Goal: Task Accomplishment & Management: Use online tool/utility

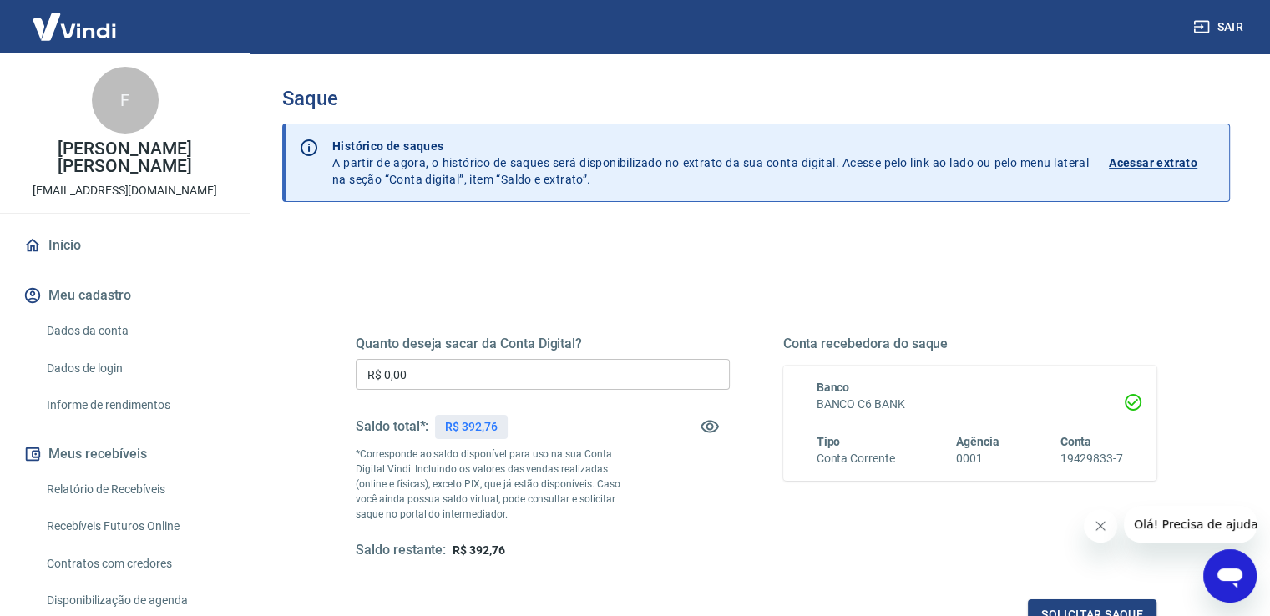
click at [487, 366] on input "R$ 0,00" at bounding box center [543, 374] width 374 height 31
type input "R$ 392,76"
click at [1098, 609] on button "Solicitar saque" at bounding box center [1092, 614] width 129 height 31
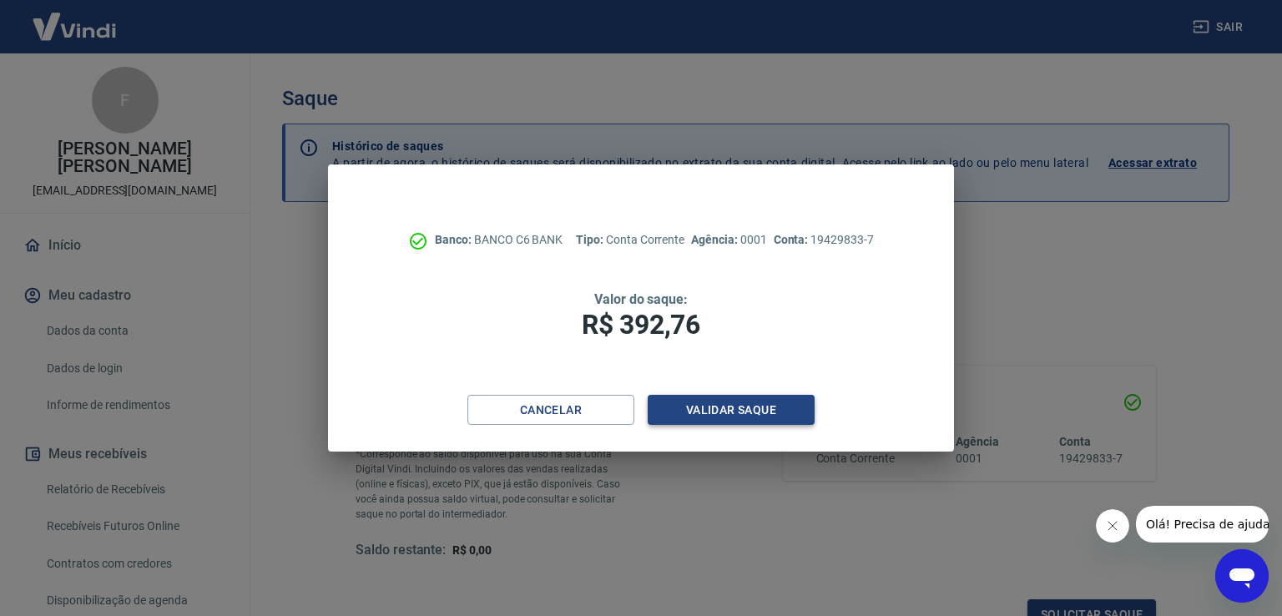
click at [727, 405] on button "Validar saque" at bounding box center [731, 410] width 167 height 31
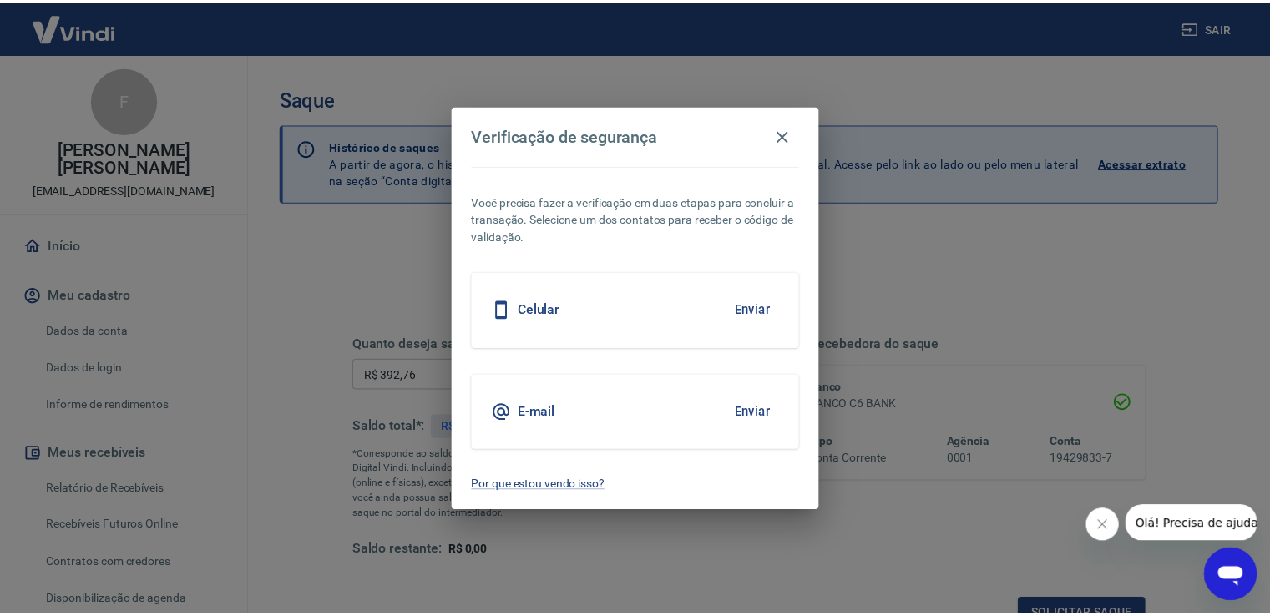
scroll to position [13, 0]
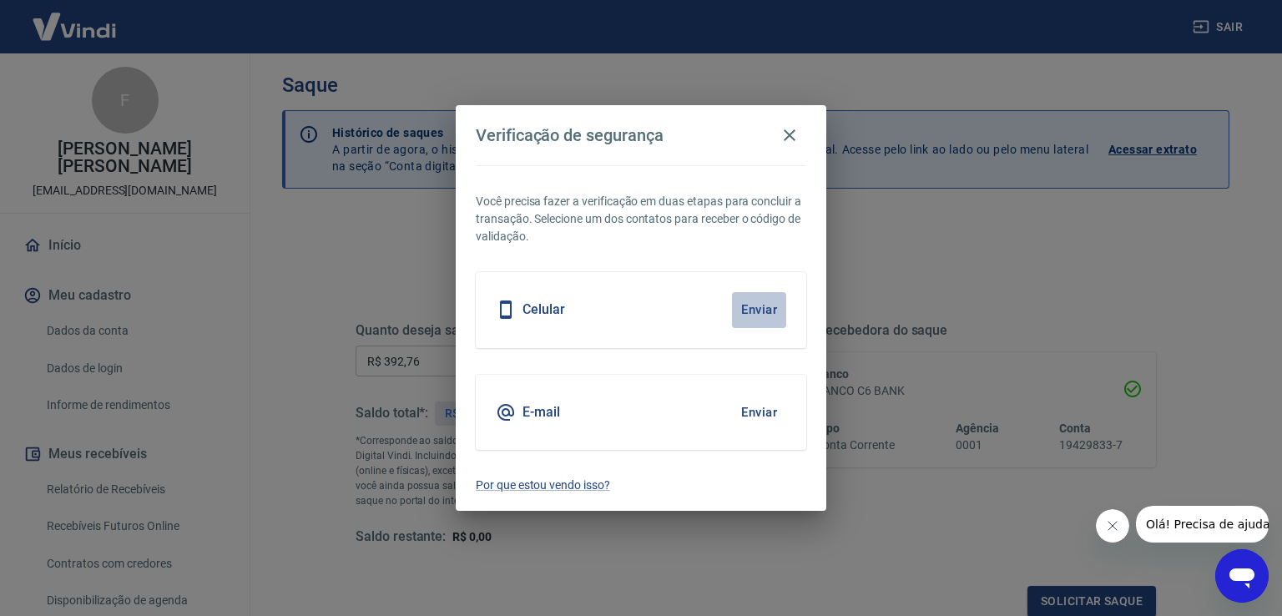
click at [759, 313] on button "Enviar" at bounding box center [759, 309] width 54 height 35
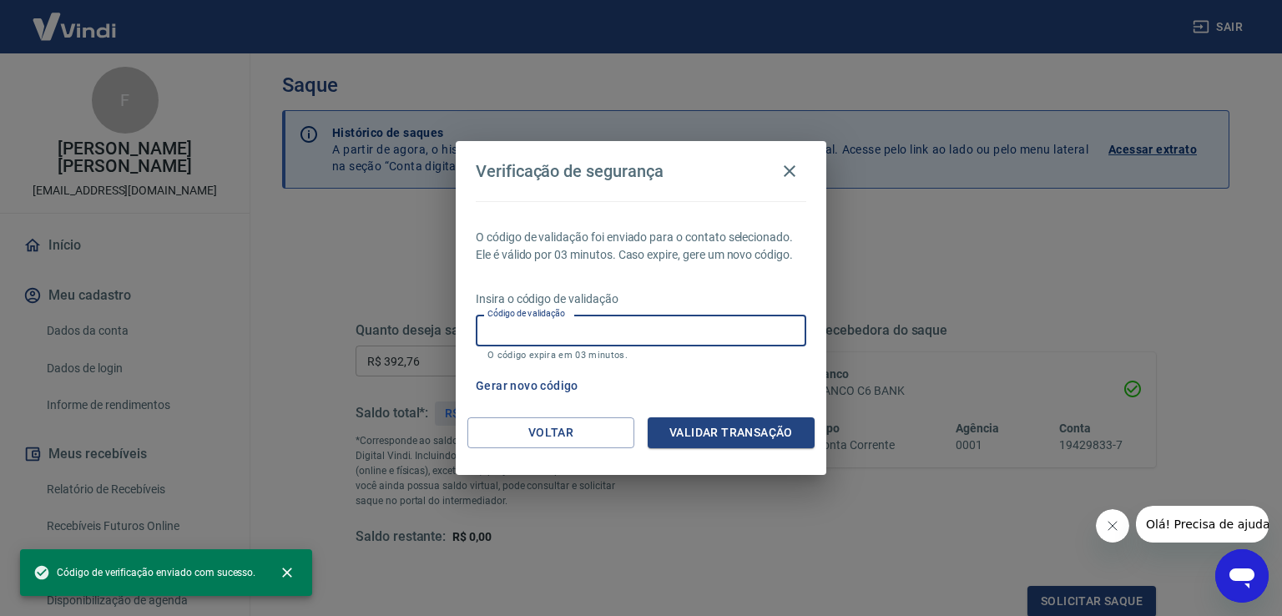
click at [750, 321] on input "Código de validação" at bounding box center [641, 330] width 331 height 31
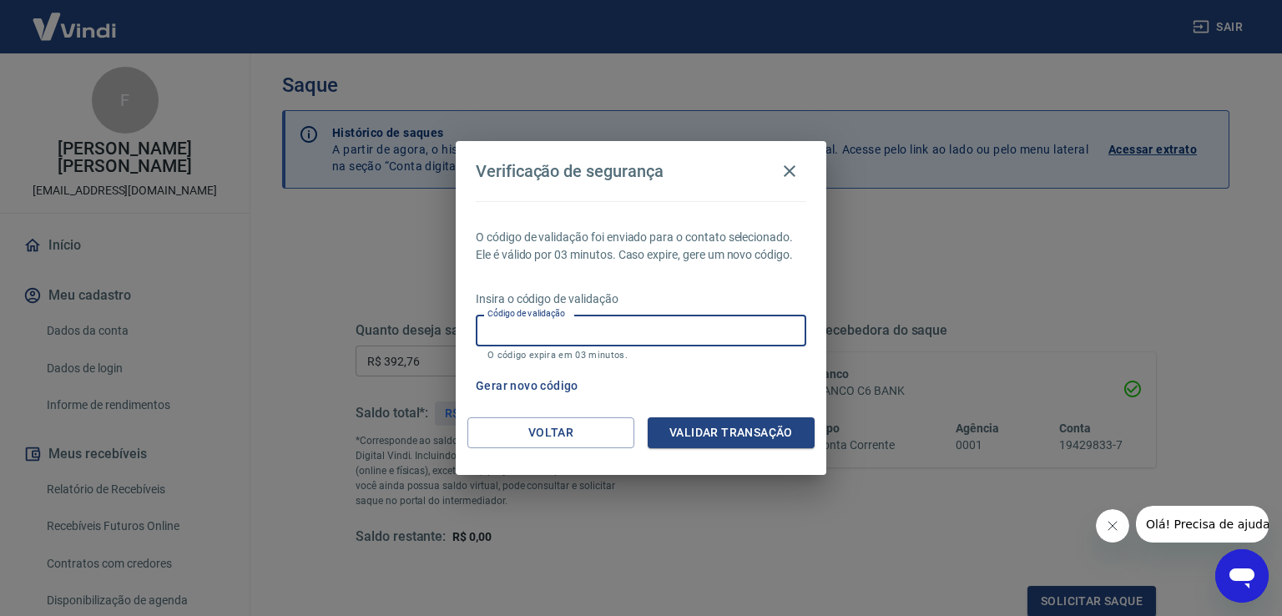
click at [677, 330] on input "Código de validação" at bounding box center [641, 330] width 331 height 31
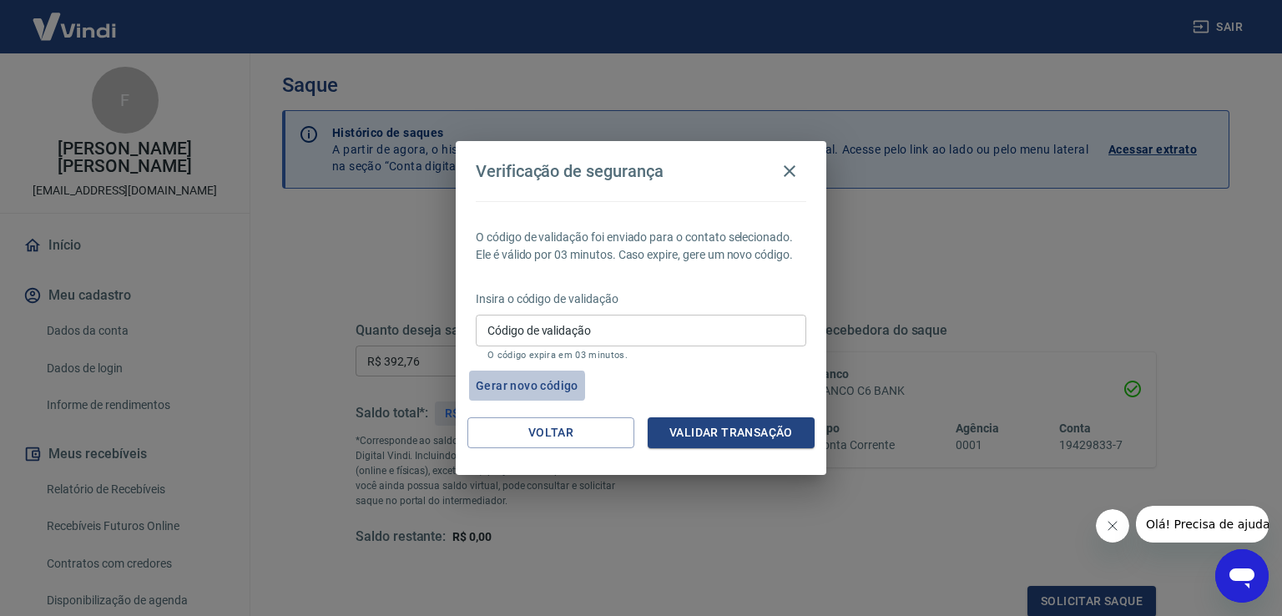
click at [511, 386] on button "Gerar novo código" at bounding box center [527, 386] width 116 height 31
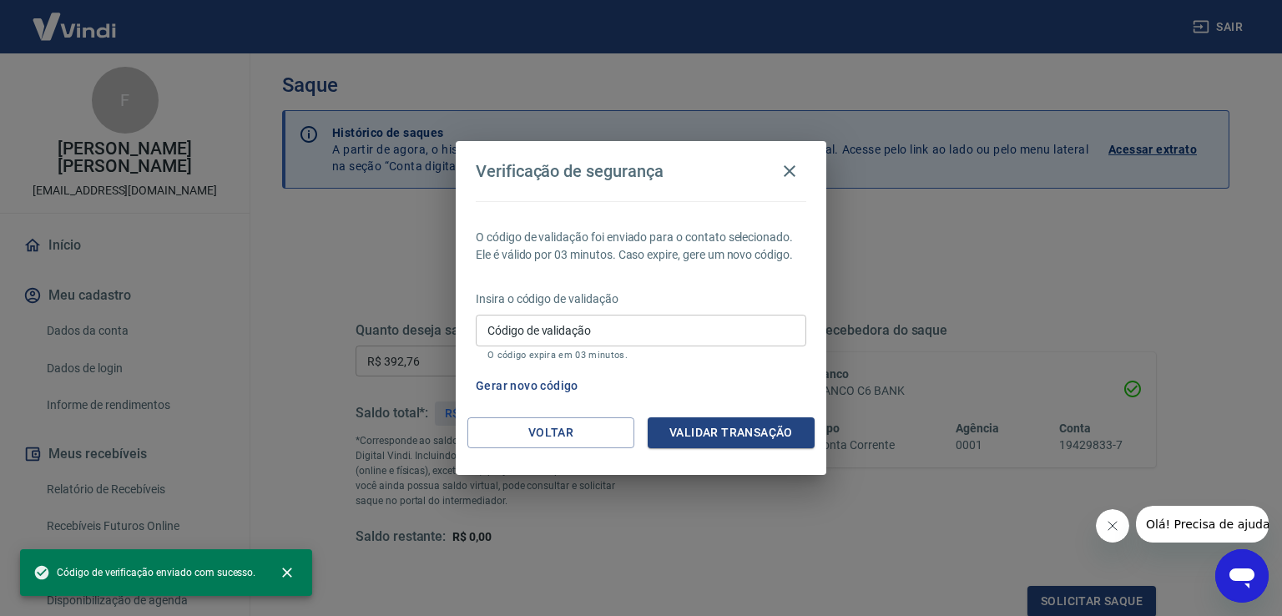
click at [540, 336] on input "Código de validação" at bounding box center [641, 330] width 331 height 31
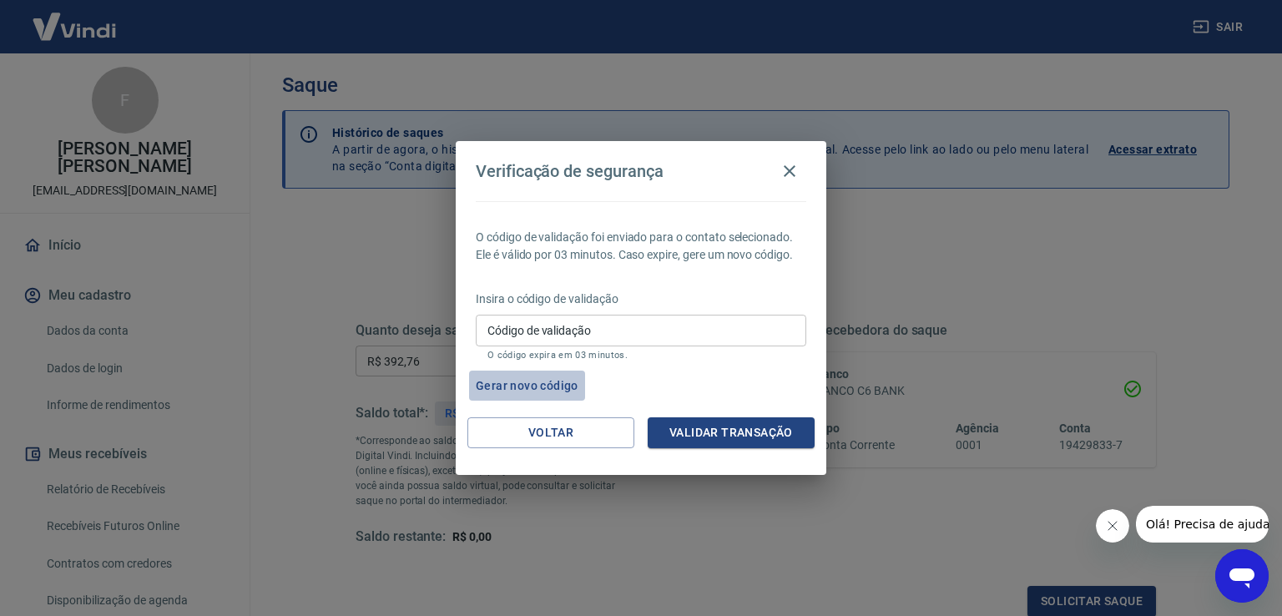
click at [521, 380] on button "Gerar novo código" at bounding box center [527, 386] width 116 height 31
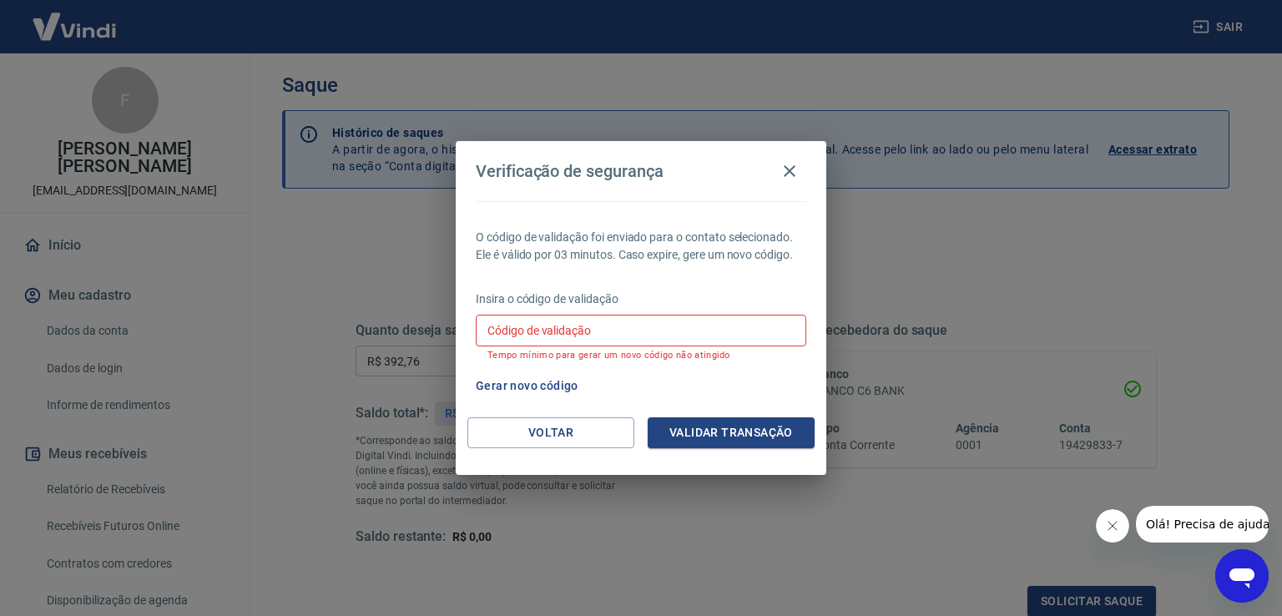
click at [541, 392] on button "Gerar novo código" at bounding box center [527, 386] width 116 height 31
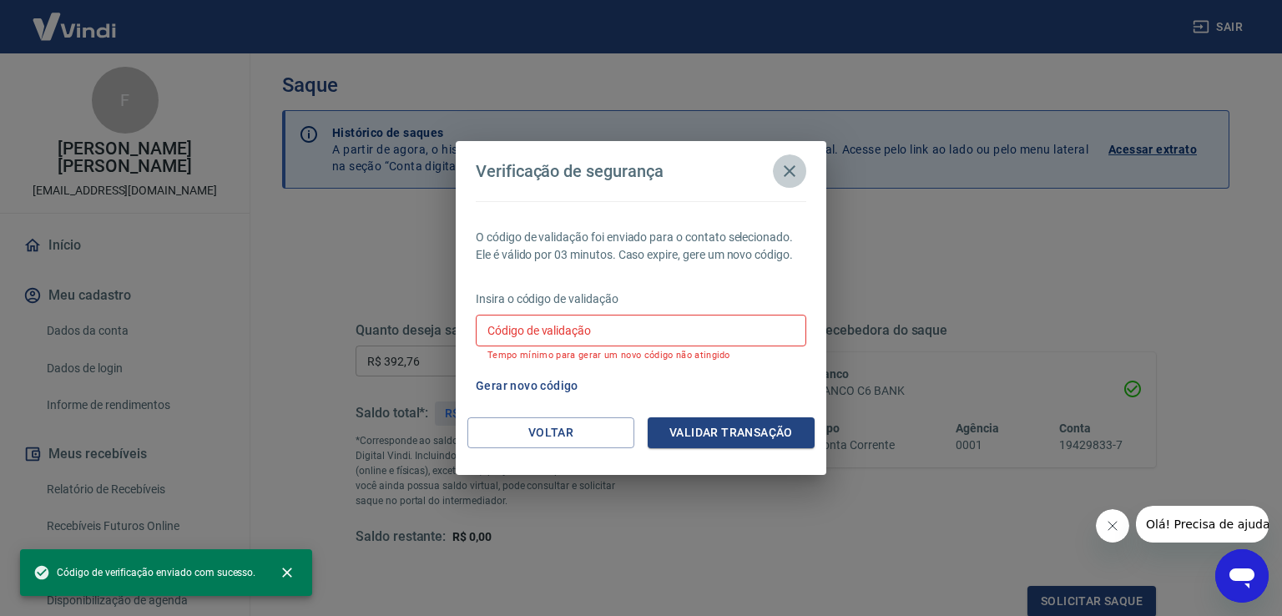
click at [787, 173] on icon "button" at bounding box center [790, 171] width 12 height 12
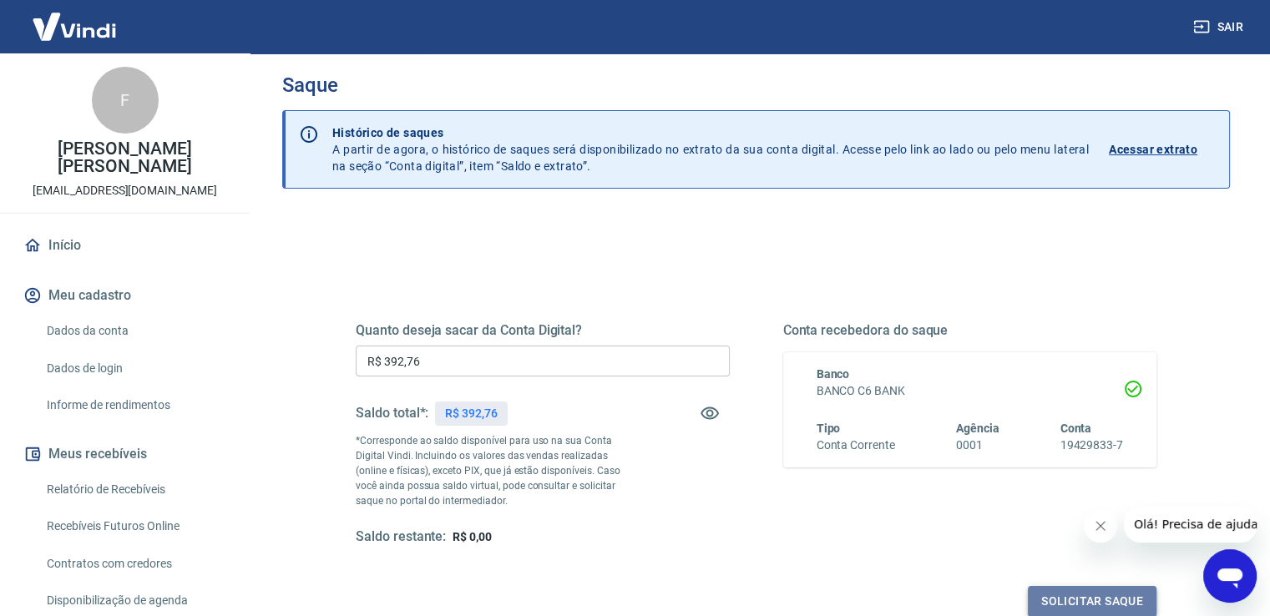
click at [1109, 596] on button "Solicitar saque" at bounding box center [1092, 601] width 129 height 31
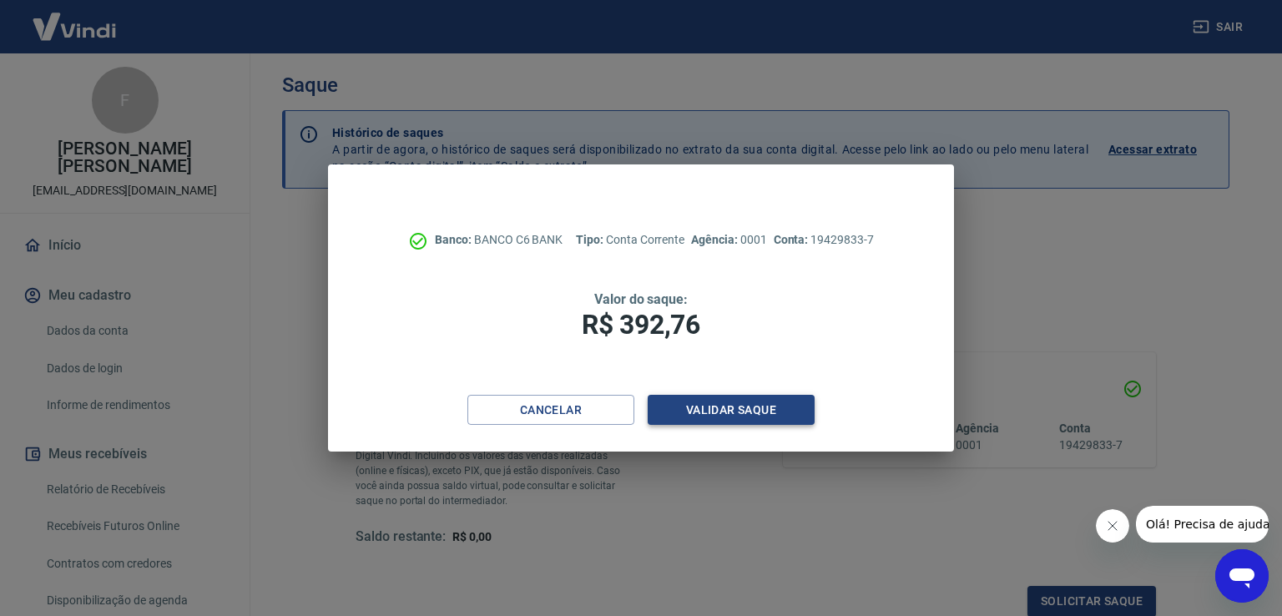
click at [727, 410] on button "Validar saque" at bounding box center [731, 410] width 167 height 31
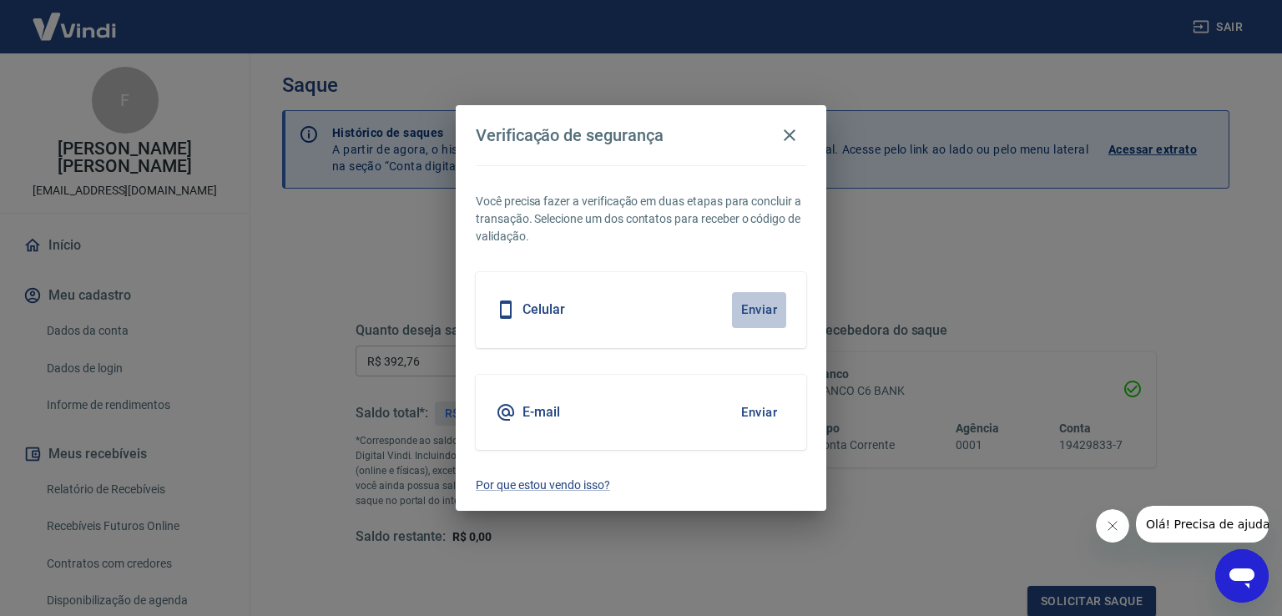
click at [759, 310] on button "Enviar" at bounding box center [759, 309] width 54 height 35
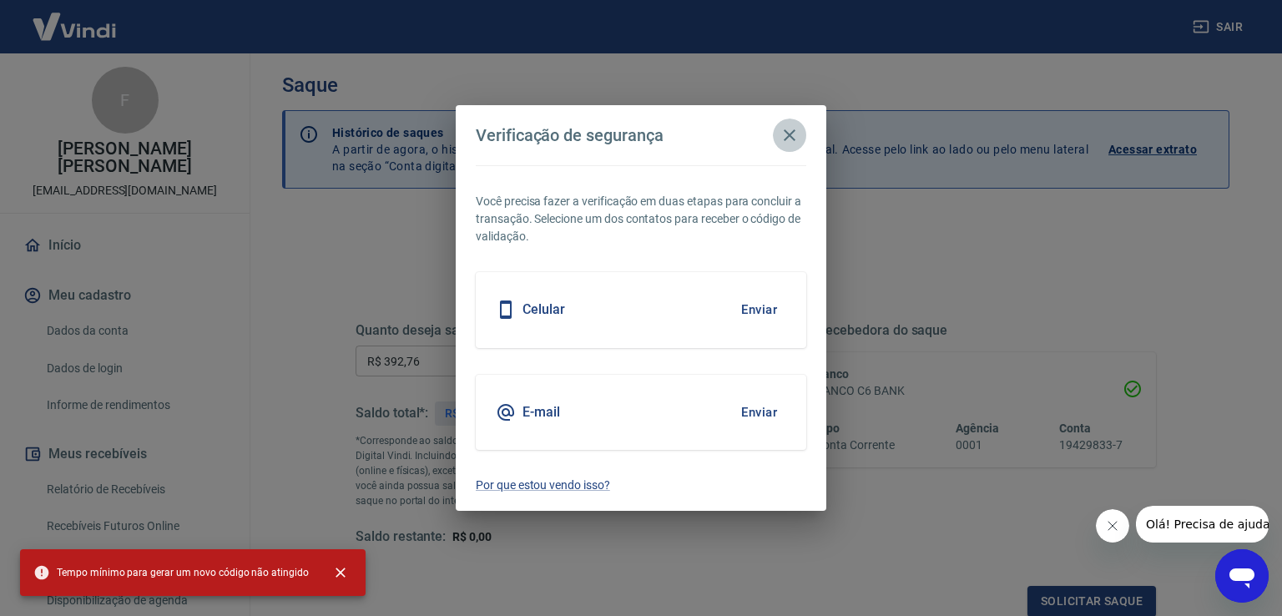
click at [791, 138] on icon "button" at bounding box center [790, 135] width 20 height 20
